Goal: Information Seeking & Learning: Find specific fact

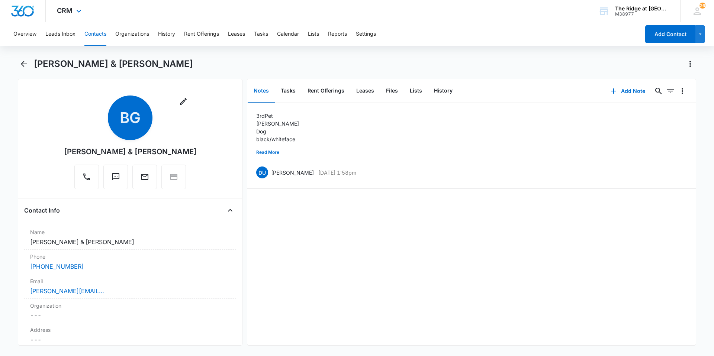
scroll to position [37, 0]
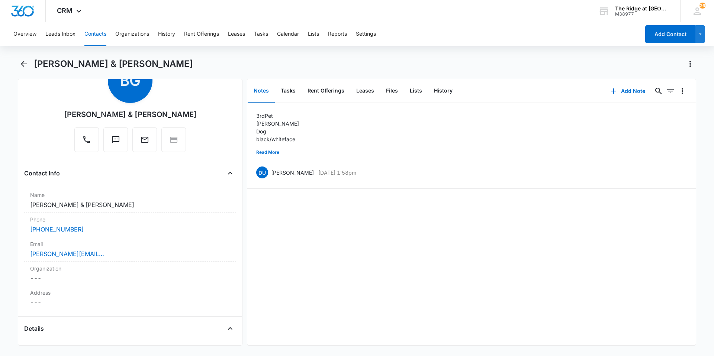
click at [107, 35] on div "Overview Leads Inbox Contacts Organizations History Rent Offerings Leases Tasks…" at bounding box center [324, 34] width 631 height 24
click at [90, 34] on button "Contacts" at bounding box center [95, 34] width 22 height 24
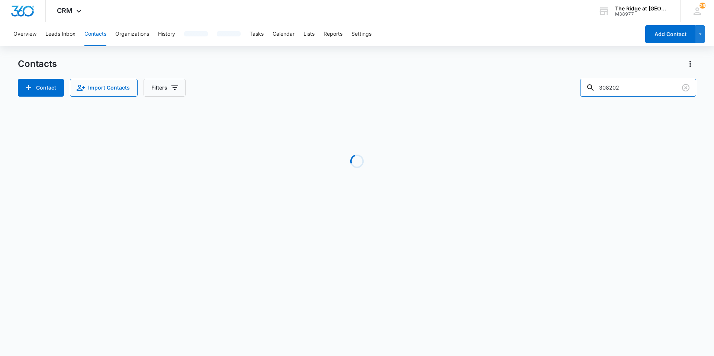
drag, startPoint x: 631, startPoint y: 90, endPoint x: 550, endPoint y: 89, distance: 80.7
click at [550, 89] on div "Contact Import Contacts Filters 308202" at bounding box center [357, 88] width 678 height 18
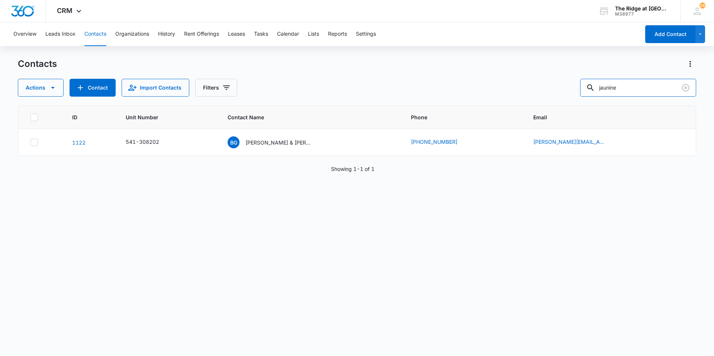
type input "jaunine"
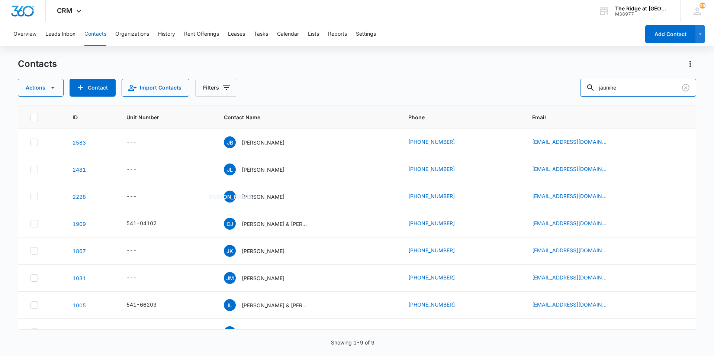
drag, startPoint x: 645, startPoint y: 88, endPoint x: 581, endPoint y: 97, distance: 65.0
click at [597, 93] on div "jaunine" at bounding box center [638, 88] width 116 height 18
type input "priesh"
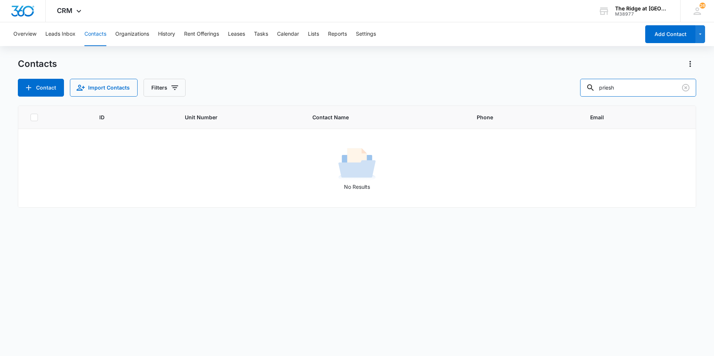
drag, startPoint x: 631, startPoint y: 87, endPoint x: 567, endPoint y: 93, distance: 64.3
click at [567, 93] on div "Contact Import Contacts Filters priesh" at bounding box center [357, 88] width 678 height 18
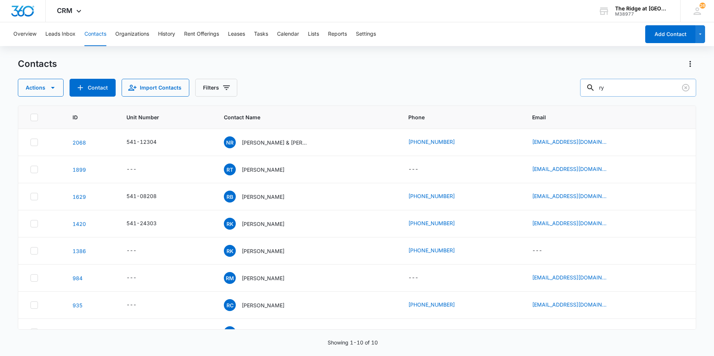
type input "r"
type input "preish"
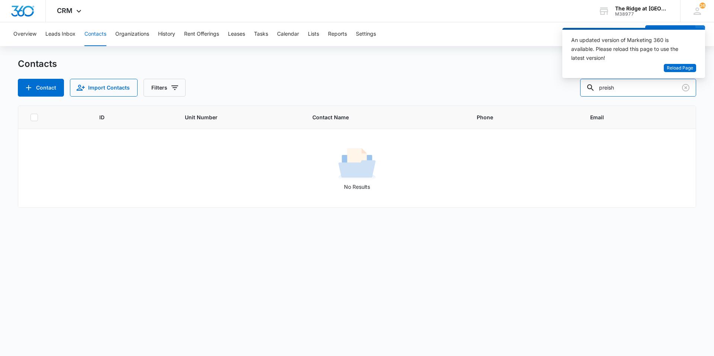
drag, startPoint x: 633, startPoint y: 87, endPoint x: 565, endPoint y: 97, distance: 69.1
click at [565, 97] on div "Contacts Contact Import Contacts Filters preish ID Unit Number Contact Name Pho…" at bounding box center [357, 206] width 678 height 297
type input "4306"
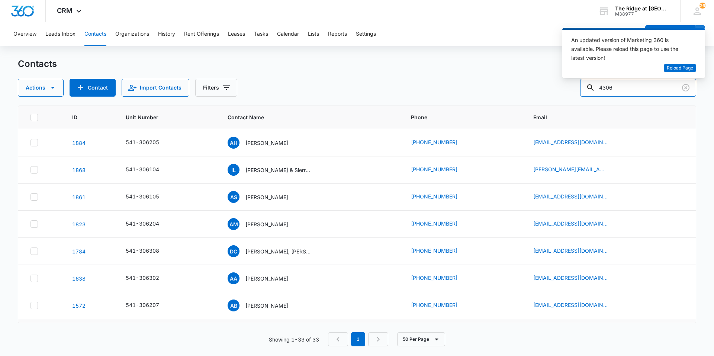
scroll to position [260, 0]
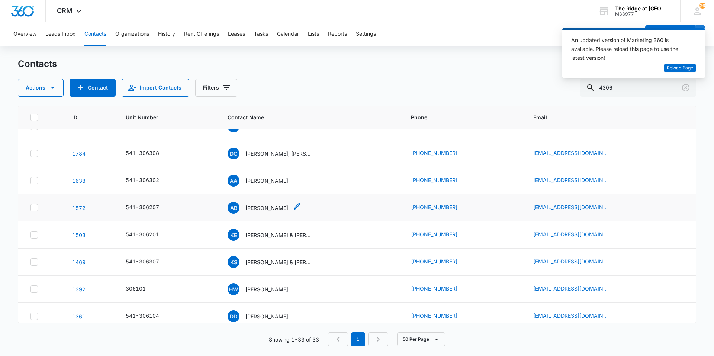
click at [258, 206] on p "[PERSON_NAME]" at bounding box center [266, 208] width 43 height 8
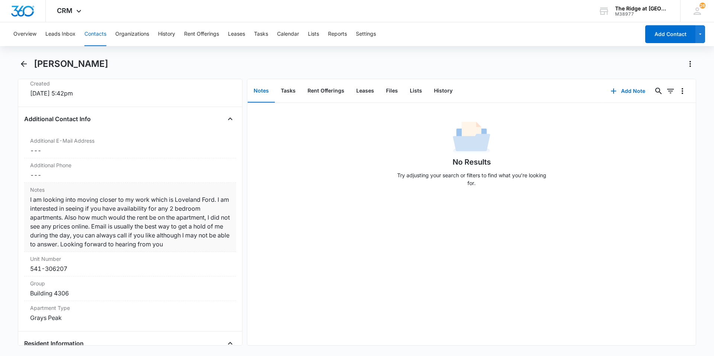
scroll to position [632, 0]
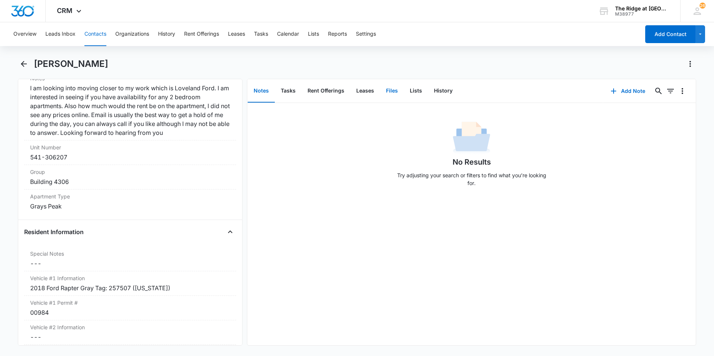
click at [391, 91] on button "Files" at bounding box center [392, 91] width 24 height 23
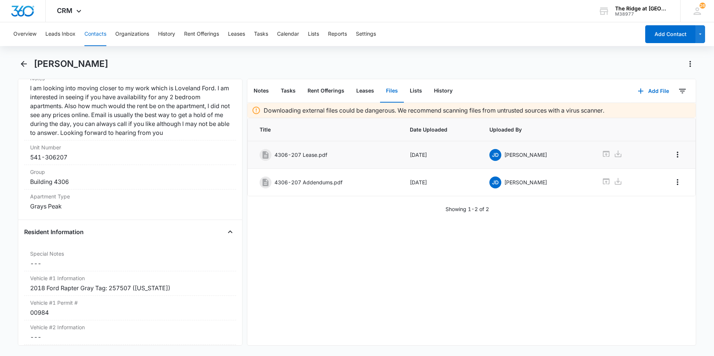
click at [310, 155] on p "4306-207 Lease.pdf" at bounding box center [300, 155] width 53 height 8
click at [603, 154] on icon at bounding box center [606, 154] width 7 height 6
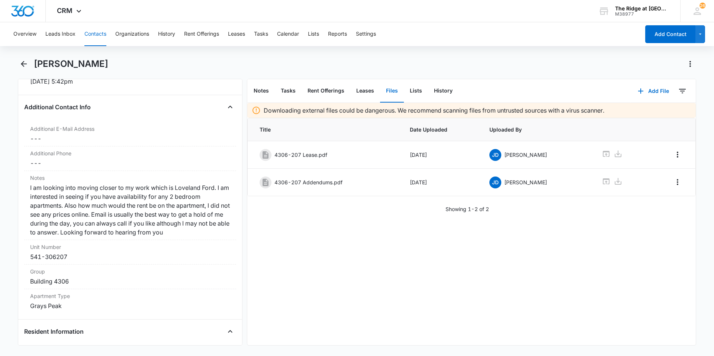
scroll to position [595, 0]
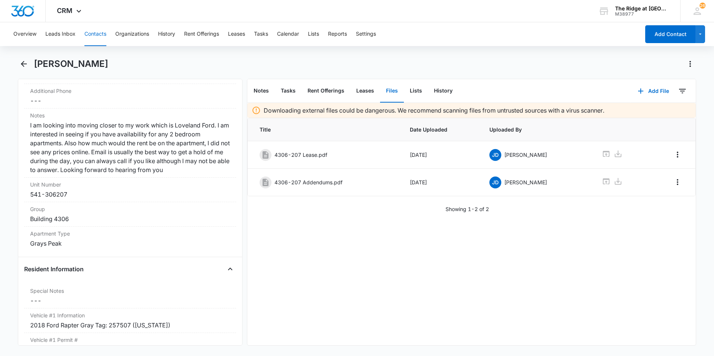
click at [92, 33] on button "Contacts" at bounding box center [95, 34] width 22 height 24
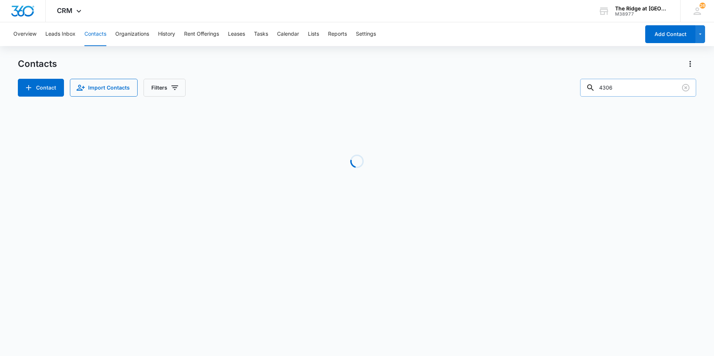
drag, startPoint x: 626, startPoint y: 88, endPoint x: 602, endPoint y: 91, distance: 24.3
click at [599, 91] on div "4306" at bounding box center [638, 88] width 116 height 18
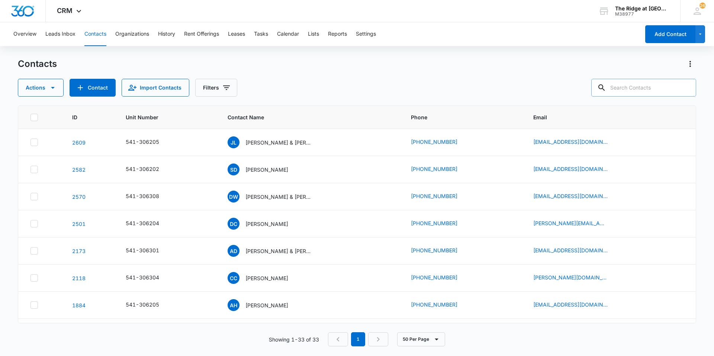
click at [646, 86] on input "text" at bounding box center [643, 88] width 105 height 18
type input "[PERSON_NAME]"
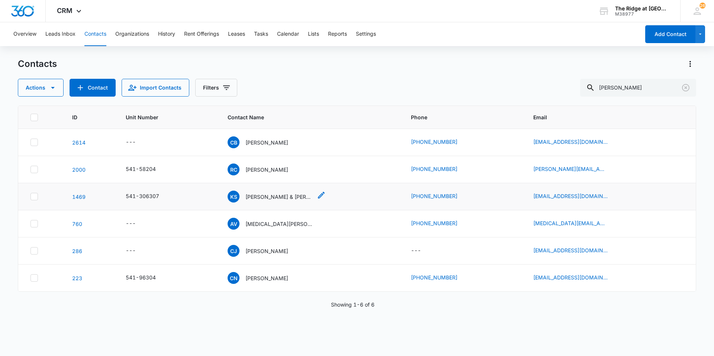
click at [277, 197] on p "[PERSON_NAME] & [PERSON_NAME]" at bounding box center [278, 197] width 67 height 8
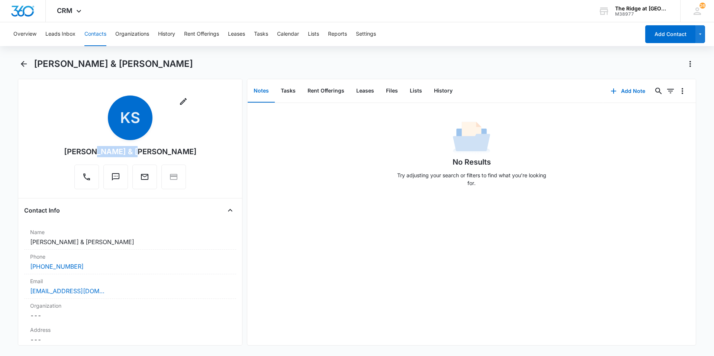
drag, startPoint x: 124, startPoint y: 153, endPoint x: 87, endPoint y: 151, distance: 36.5
click at [87, 151] on div "[PERSON_NAME] & [PERSON_NAME]" at bounding box center [130, 151] width 133 height 11
copy div "Somerville"
